Goal: Information Seeking & Learning: Learn about a topic

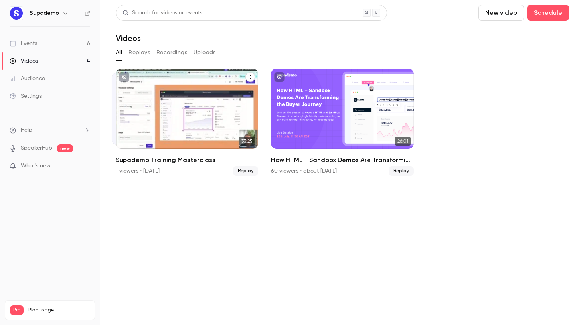
click at [228, 105] on div "Supademo Sep 4 Supademo Training Masterclass" at bounding box center [187, 109] width 142 height 80
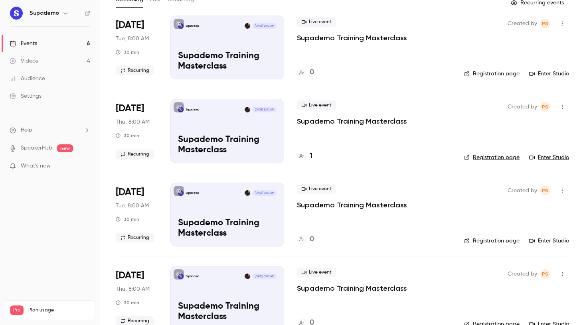
scroll to position [52, 0]
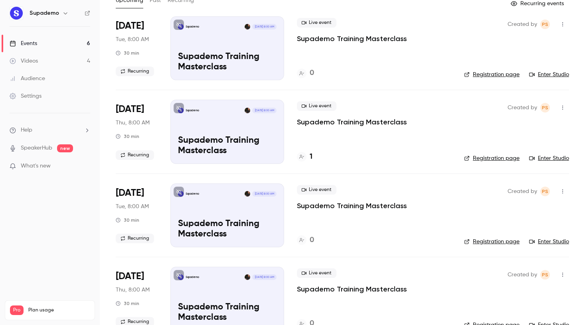
click at [310, 155] on h4 "1" at bounding box center [311, 157] width 3 height 11
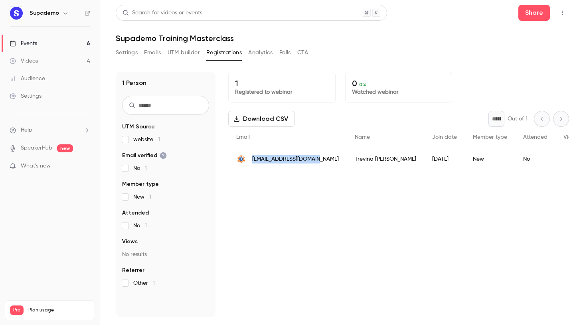
drag, startPoint x: 320, startPoint y: 160, endPoint x: 250, endPoint y: 159, distance: 70.6
click at [250, 159] on div "[EMAIL_ADDRESS][DOMAIN_NAME]" at bounding box center [287, 159] width 118 height 22
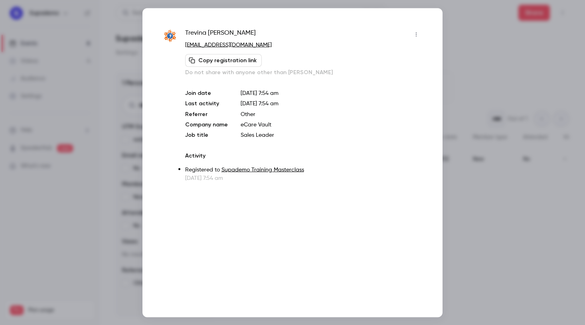
click at [262, 41] on p "[EMAIL_ADDRESS][DOMAIN_NAME]" at bounding box center [303, 45] width 237 height 8
click at [476, 22] on div at bounding box center [292, 162] width 585 height 325
